Goal: Information Seeking & Learning: Learn about a topic

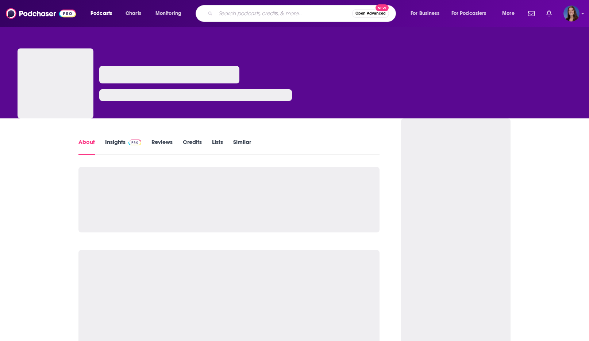
click at [294, 12] on input "Search podcasts, credits, & more..." at bounding box center [284, 14] width 136 height 12
type input "The Home Builder and Remodeling Show Podcast"
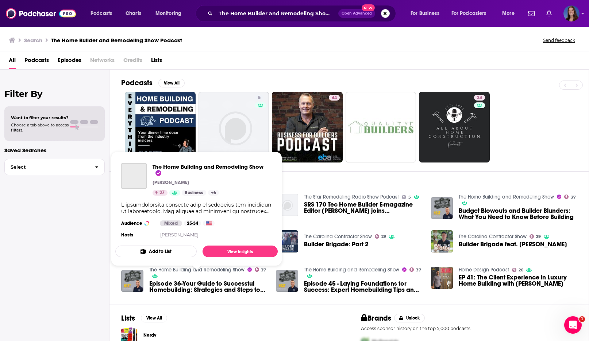
click at [206, 270] on span "The Home Building and Remodeling Show Chris Kerby 37 Business + 6 Audience Mixe…" at bounding box center [196, 208] width 171 height 123
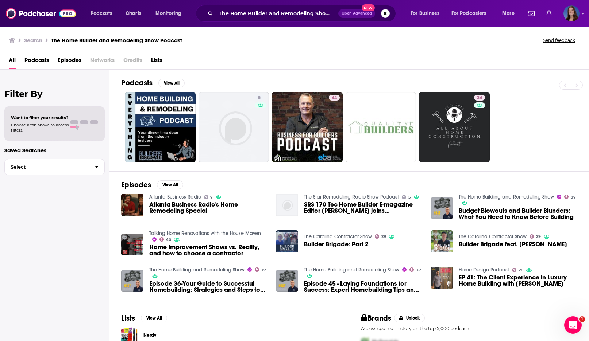
click at [152, 273] on span "The Home Building and Remodeling Show 37" at bounding box center [208, 273] width 118 height 12
click at [161, 270] on div "Podcasts Charts Monitoring The Home Builder and Remodeling Show Podcast Open Ad…" at bounding box center [294, 170] width 589 height 341
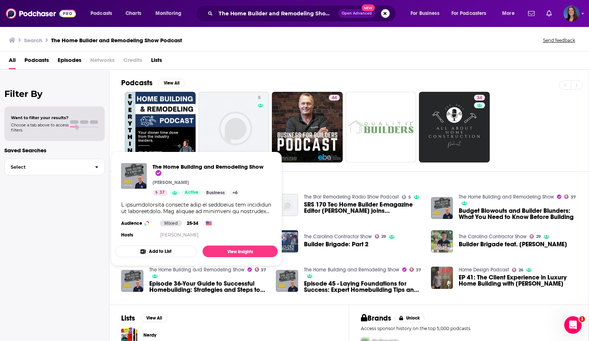
click at [172, 272] on link "The Home Building and Remodeling Show" at bounding box center [196, 270] width 95 height 6
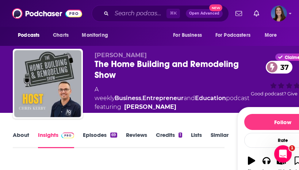
click at [17, 139] on link "About" at bounding box center [21, 140] width 16 height 17
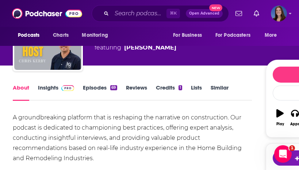
scroll to position [78, 0]
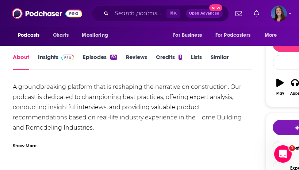
click at [26, 146] on div "Show More" at bounding box center [25, 145] width 24 height 7
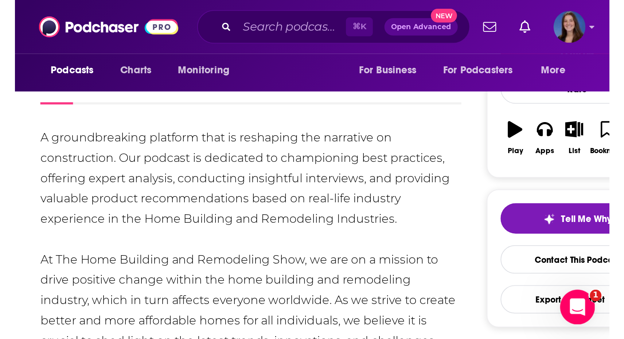
scroll to position [100, 0]
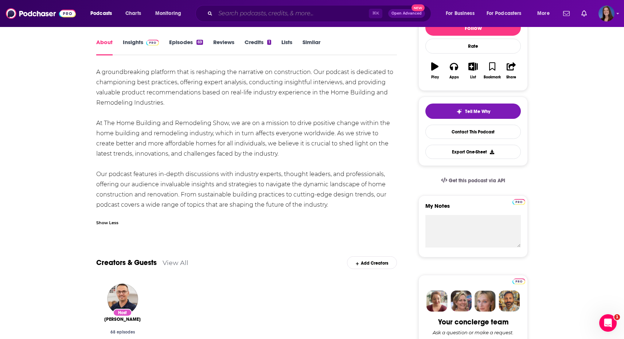
click at [290, 13] on input "Search podcasts, credits, & more..." at bounding box center [293, 14] width 154 height 12
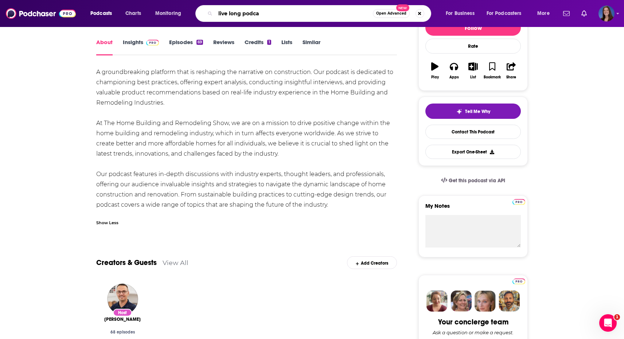
type input "live long podcas"
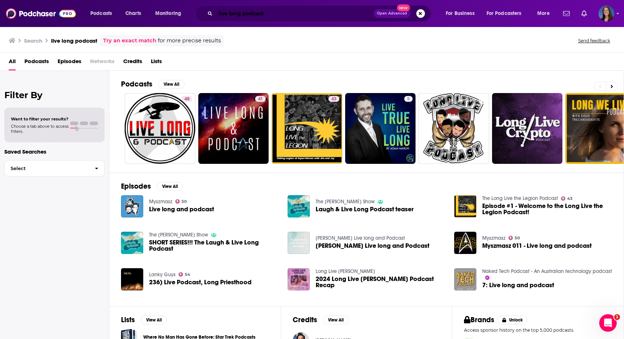
click at [216, 11] on input "live long podcast" at bounding box center [295, 14] width 158 height 12
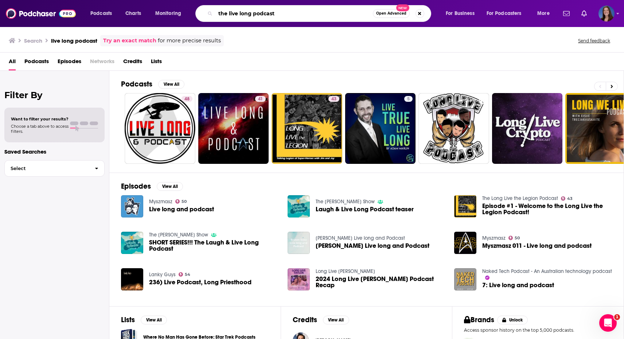
type input "the live long podcast"
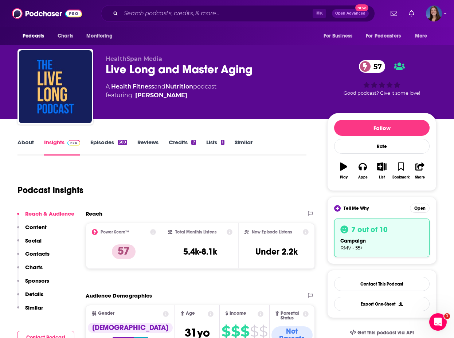
click at [32, 144] on link "About" at bounding box center [26, 147] width 16 height 17
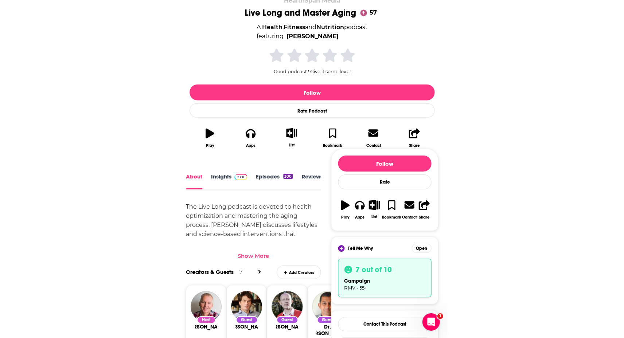
scroll to position [187, 0]
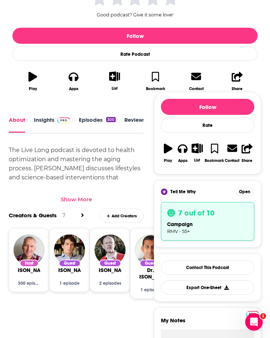
click at [83, 198] on div "Show More" at bounding box center [76, 199] width 31 height 7
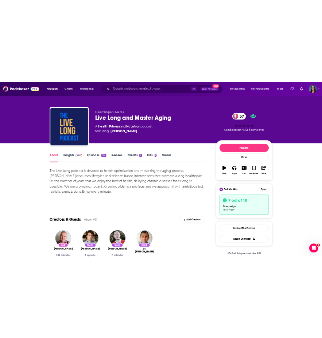
scroll to position [0, 0]
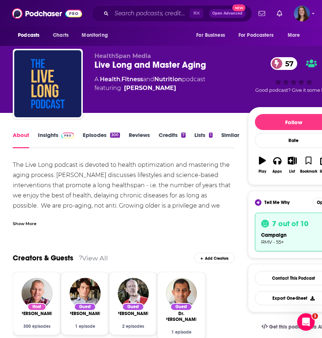
click at [167, 192] on div "The Live Long podcast is devoted to health optimization and mastering the aging…" at bounding box center [124, 190] width 222 height 61
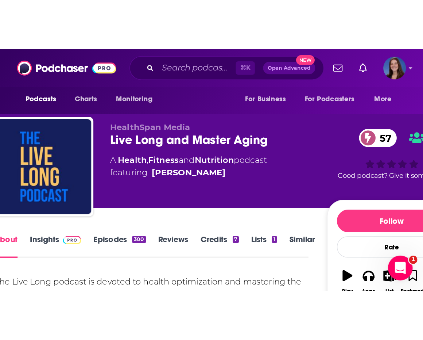
scroll to position [1, 0]
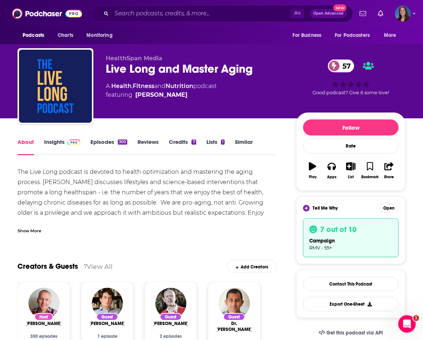
click at [26, 231] on div "Show More" at bounding box center [30, 229] width 24 height 7
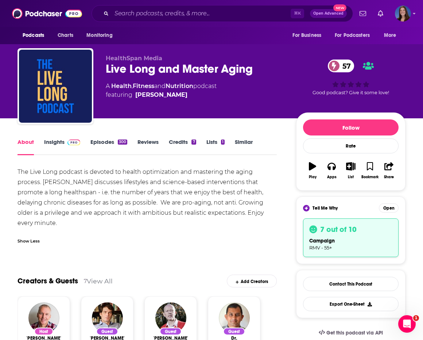
click at [121, 144] on div "300" at bounding box center [122, 141] width 9 height 5
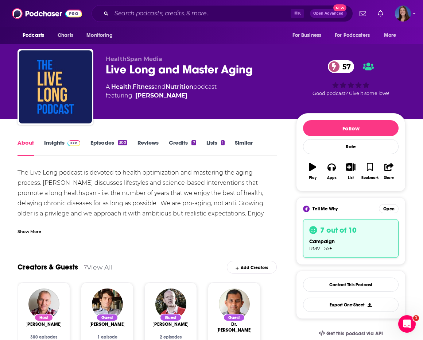
click at [64, 146] on link "Insights" at bounding box center [62, 147] width 36 height 17
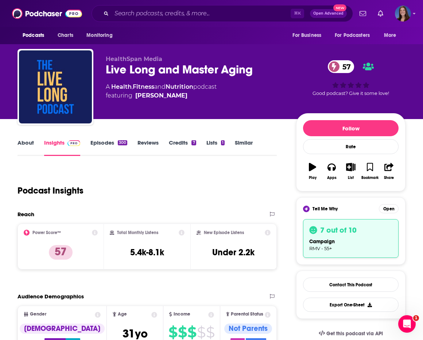
click at [27, 147] on link "About" at bounding box center [26, 147] width 16 height 17
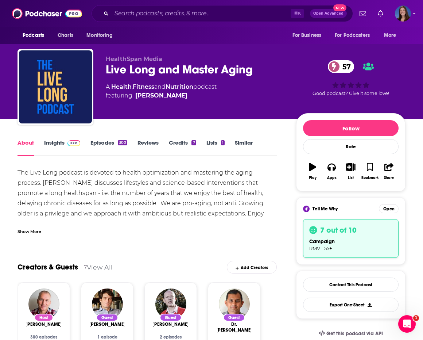
click at [37, 232] on div "Show More" at bounding box center [30, 230] width 24 height 7
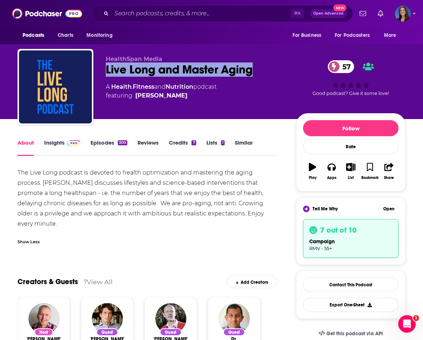
drag, startPoint x: 104, startPoint y: 69, endPoint x: 269, endPoint y: 69, distance: 165.6
click at [269, 69] on div "HealthSpan Media Live Long and Master Aging 57 A Health , Fitness and Nutrition…" at bounding box center [212, 88] width 388 height 79
copy h1 "Live Long and Master Aging"
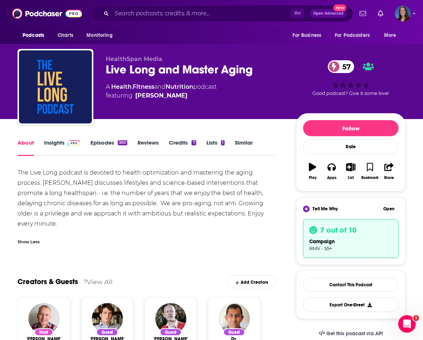
click at [159, 221] on div "The Live Long podcast is devoted to health optimization and mastering the aging…" at bounding box center [147, 197] width 259 height 61
click at [109, 139] on link "Episodes 300" at bounding box center [108, 147] width 37 height 17
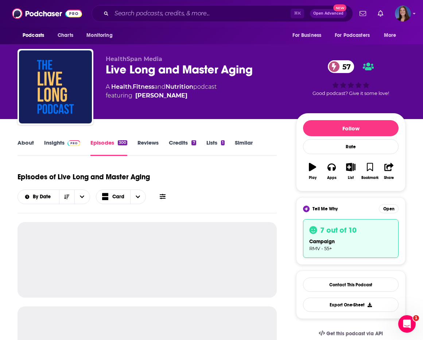
click at [63, 143] on link "Insights" at bounding box center [62, 147] width 36 height 17
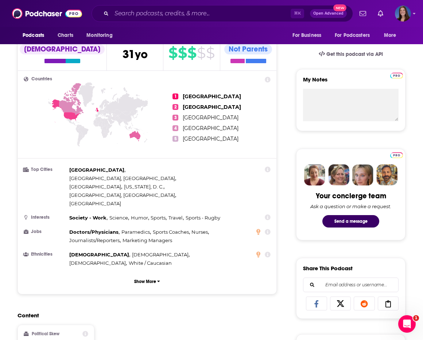
scroll to position [273, 0]
